Goal: Task Accomplishment & Management: Use online tool/utility

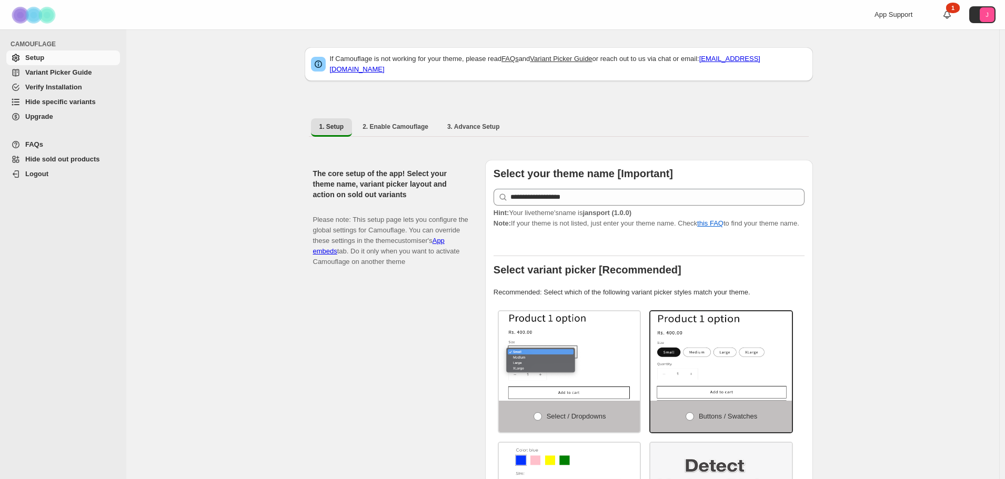
click at [55, 106] on span "Hide specific variants" at bounding box center [60, 102] width 71 height 8
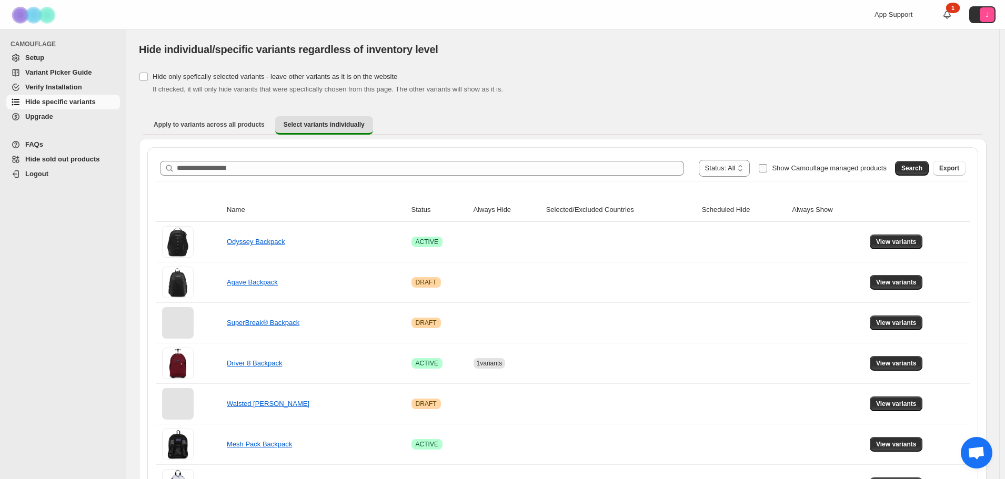
click at [815, 168] on span "Show Camouflage managed products" at bounding box center [829, 168] width 115 height 8
click at [924, 164] on button "Search" at bounding box center [912, 168] width 34 height 15
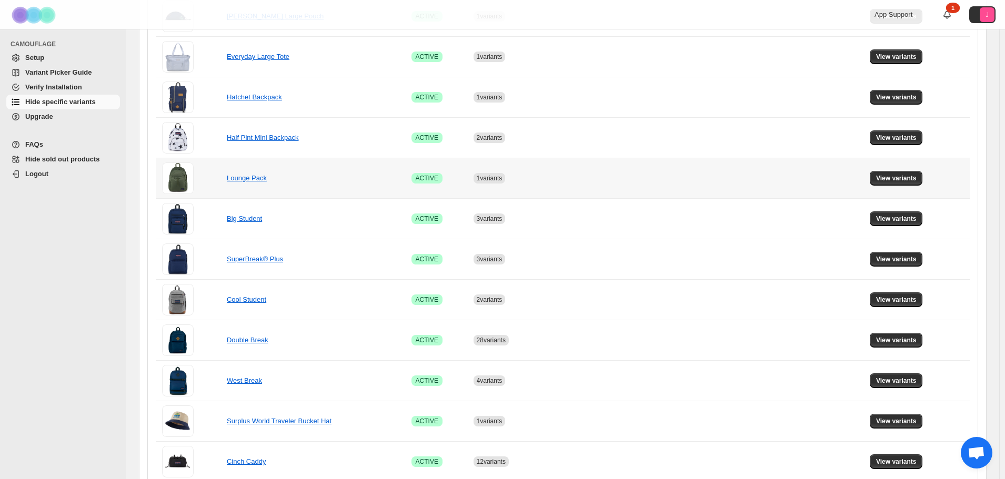
scroll to position [579, 0]
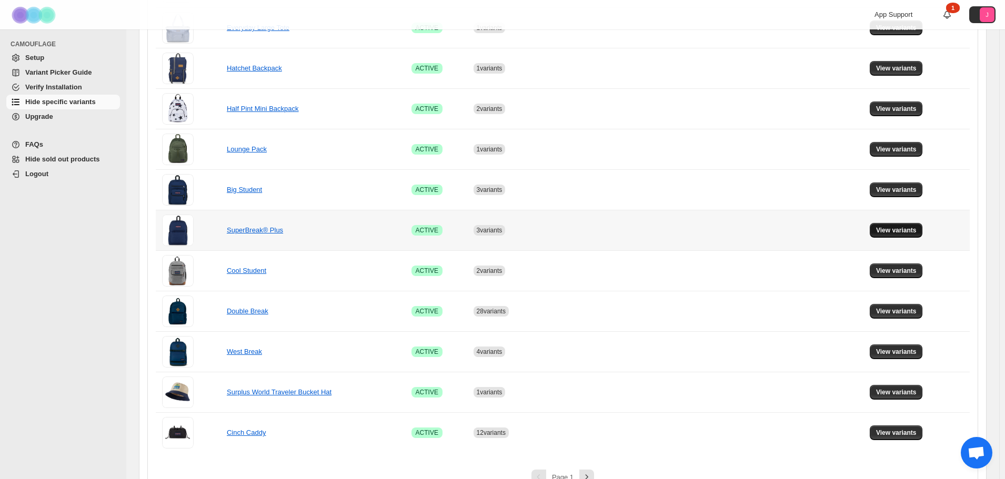
click at [908, 233] on span "View variants" at bounding box center [896, 230] width 41 height 8
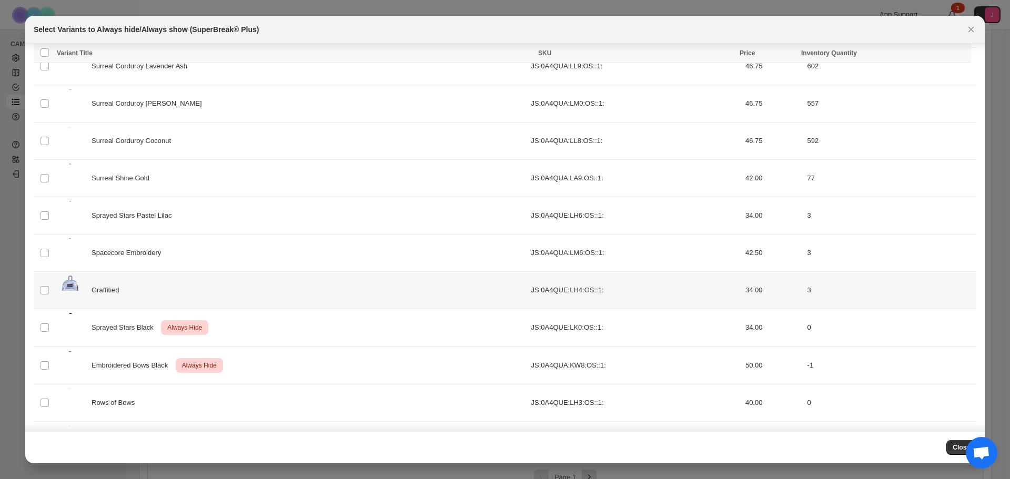
scroll to position [1129, 0]
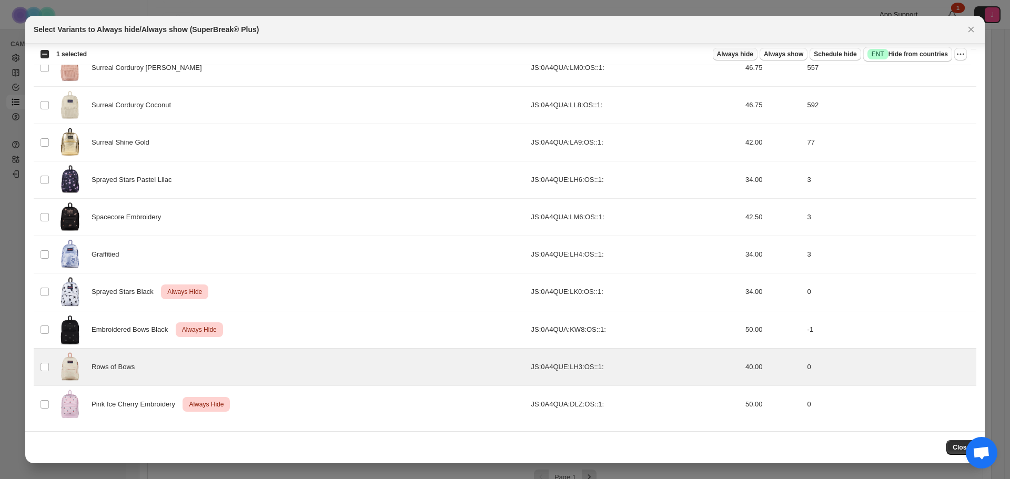
click at [738, 51] on span "Always hide" at bounding box center [735, 54] width 36 height 8
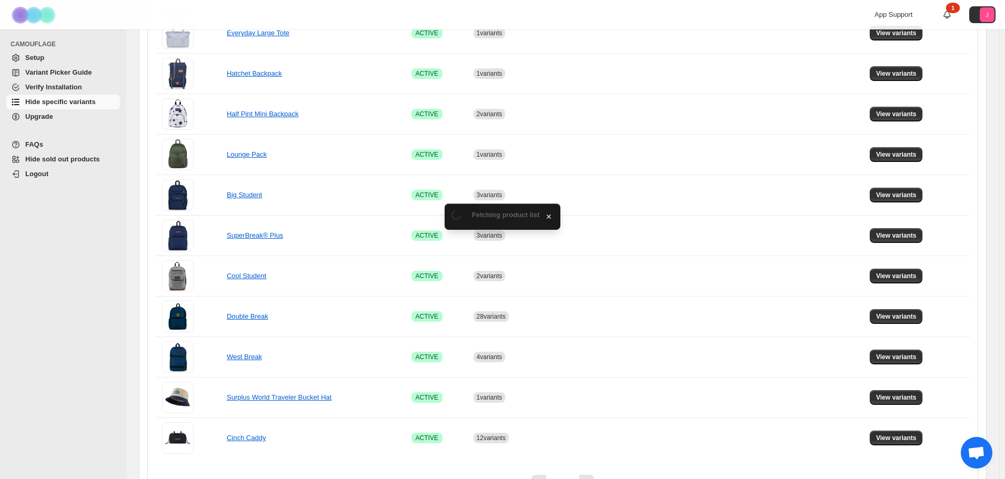
scroll to position [579, 0]
